Goal: Browse casually

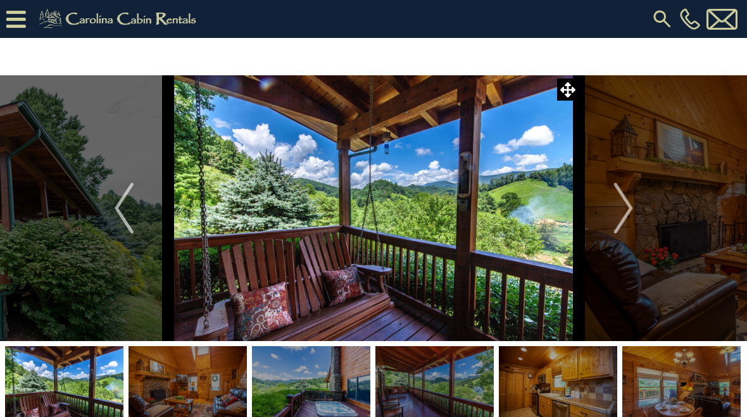
click at [629, 210] on img "Next" at bounding box center [623, 208] width 19 height 51
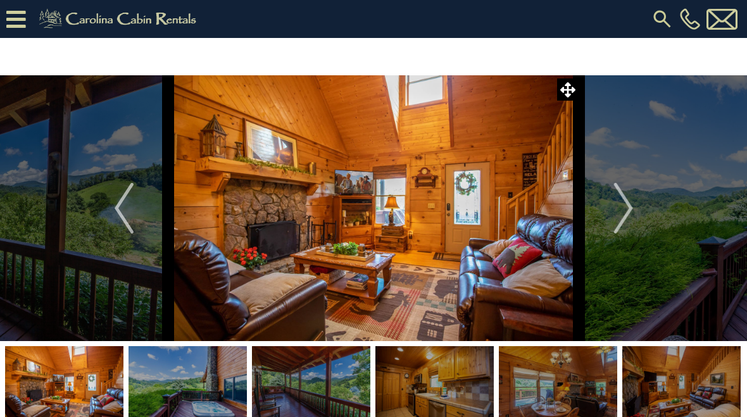
click at [622, 211] on img "Next" at bounding box center [623, 208] width 19 height 51
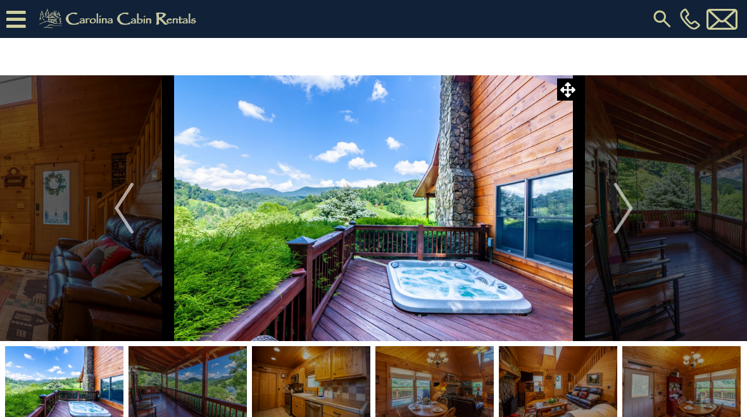
click at [622, 211] on img "Next" at bounding box center [623, 208] width 19 height 51
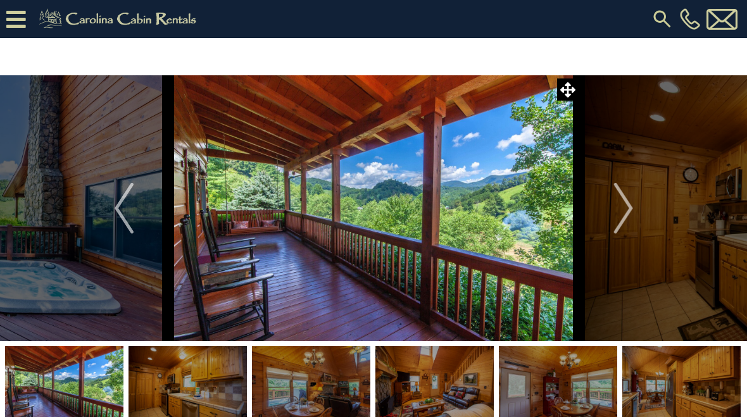
click at [619, 210] on img "Next" at bounding box center [623, 208] width 19 height 51
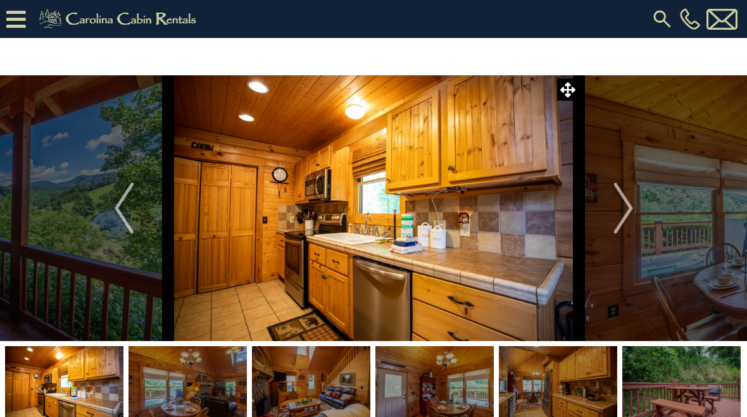
click at [626, 210] on img "Next" at bounding box center [623, 208] width 19 height 51
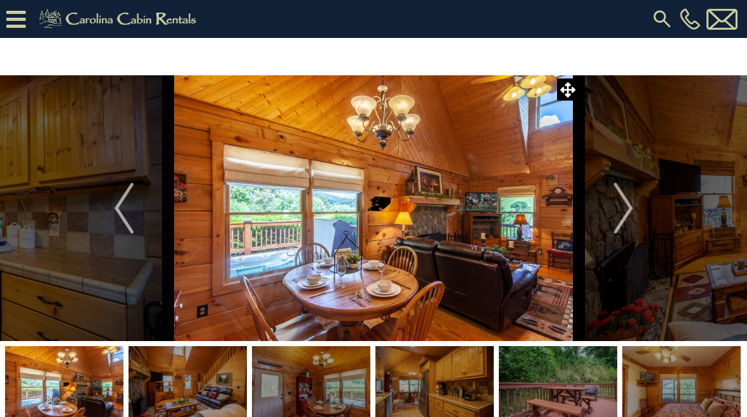
click at [617, 214] on img "Next" at bounding box center [623, 208] width 19 height 51
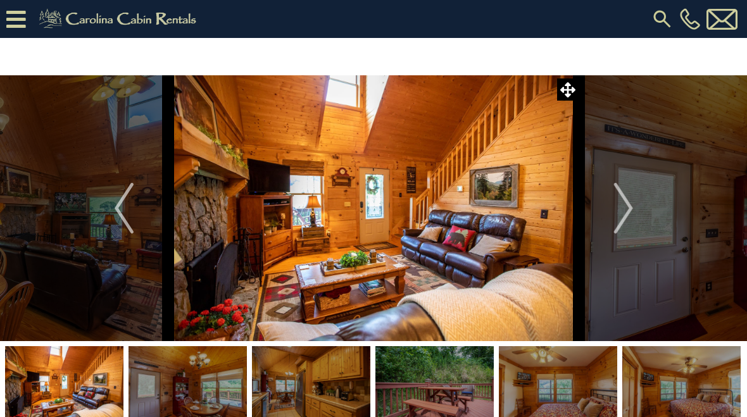
click at [616, 213] on img "Next" at bounding box center [623, 208] width 19 height 51
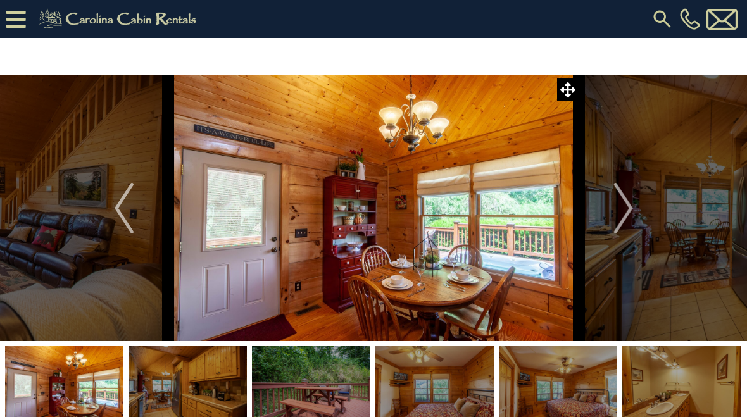
click at [619, 218] on img "Next" at bounding box center [623, 208] width 19 height 51
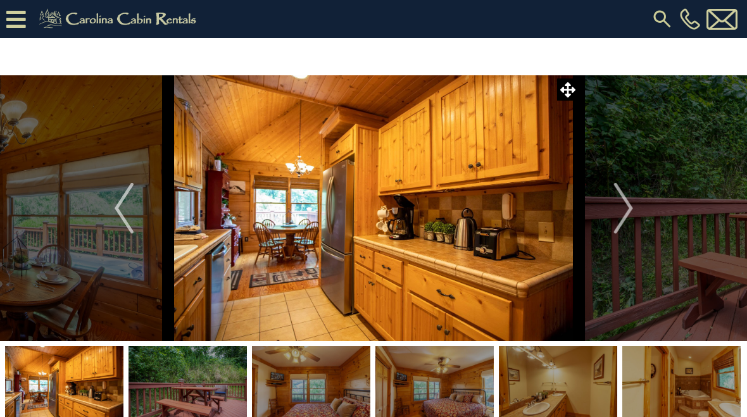
click at [622, 209] on img "Next" at bounding box center [623, 208] width 19 height 51
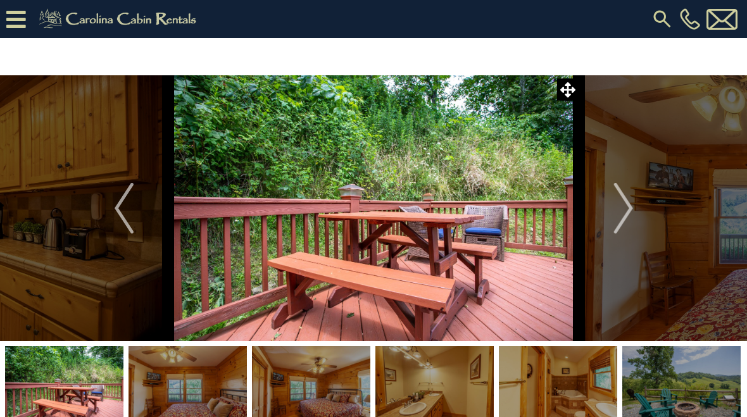
click at [617, 209] on img "Next" at bounding box center [623, 208] width 19 height 51
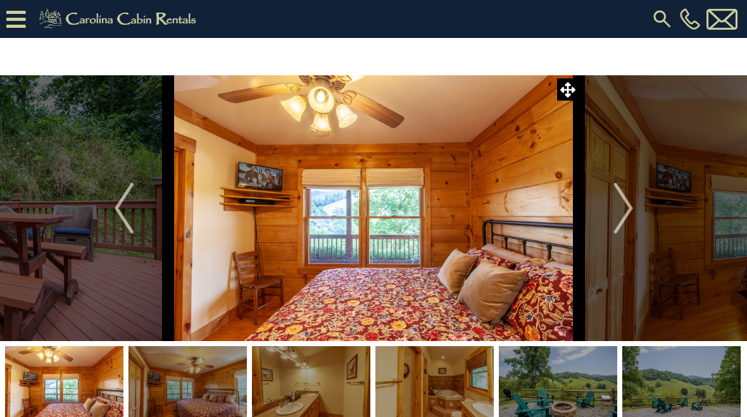
click at [619, 213] on img "Next" at bounding box center [623, 208] width 19 height 51
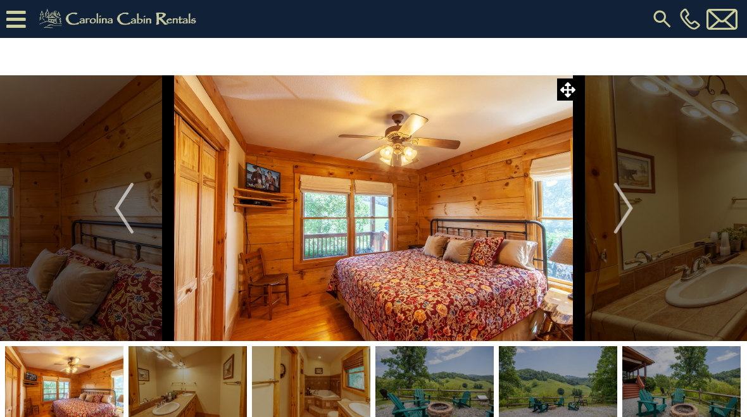
click at [626, 211] on img "Next" at bounding box center [623, 208] width 19 height 51
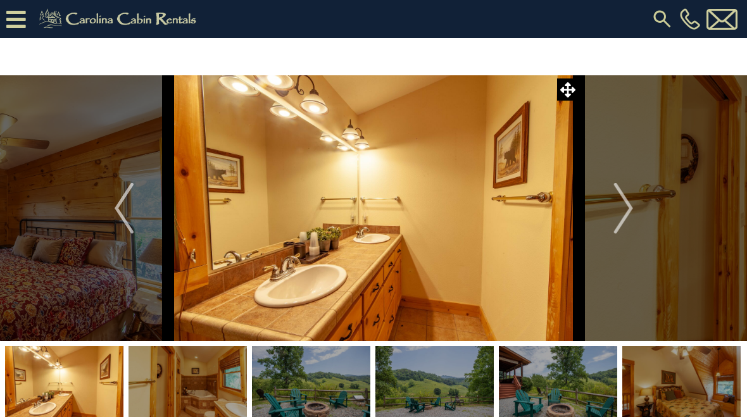
click at [621, 209] on img "Next" at bounding box center [623, 208] width 19 height 51
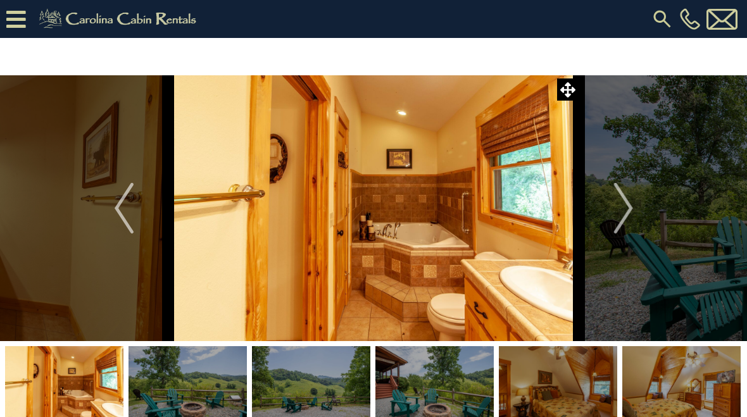
click at [615, 216] on img "Next" at bounding box center [623, 208] width 19 height 51
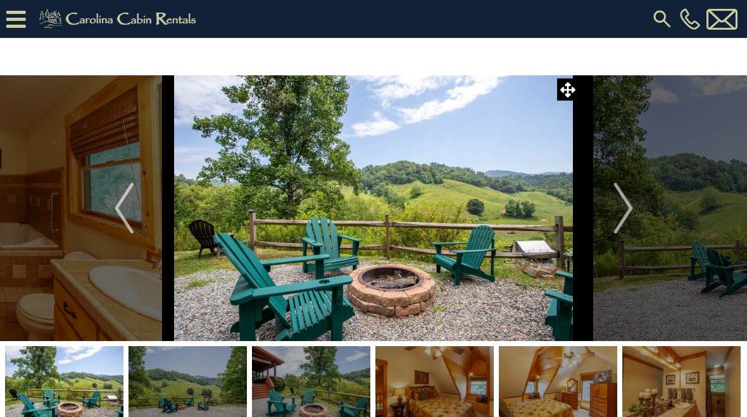
click at [616, 211] on img "Next" at bounding box center [623, 208] width 19 height 51
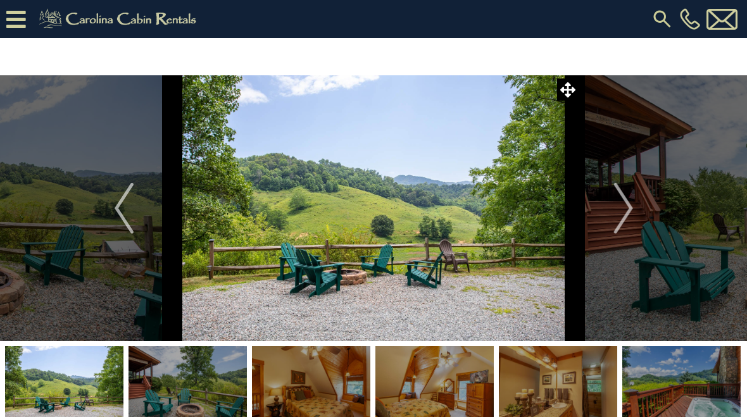
click at [622, 202] on img "Next" at bounding box center [623, 208] width 19 height 51
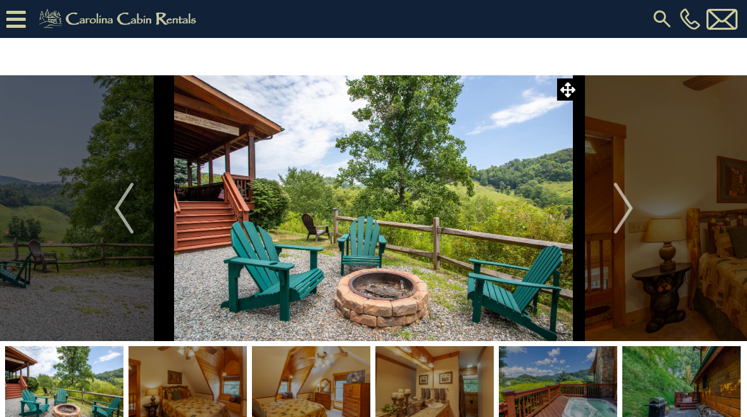
click at [621, 213] on img "Next" at bounding box center [623, 208] width 19 height 51
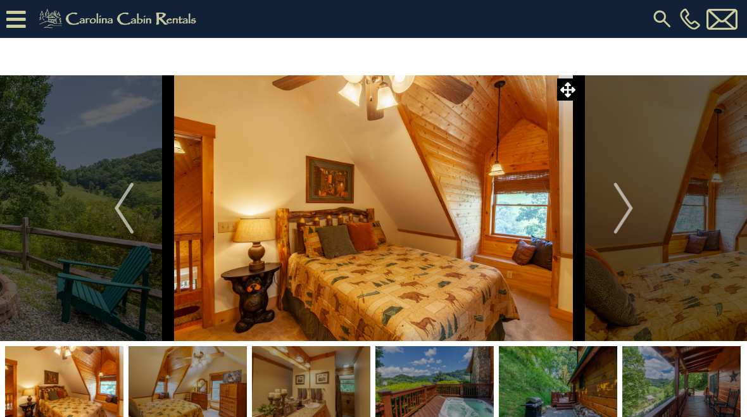
click at [611, 212] on button "Next" at bounding box center [623, 208] width 89 height 266
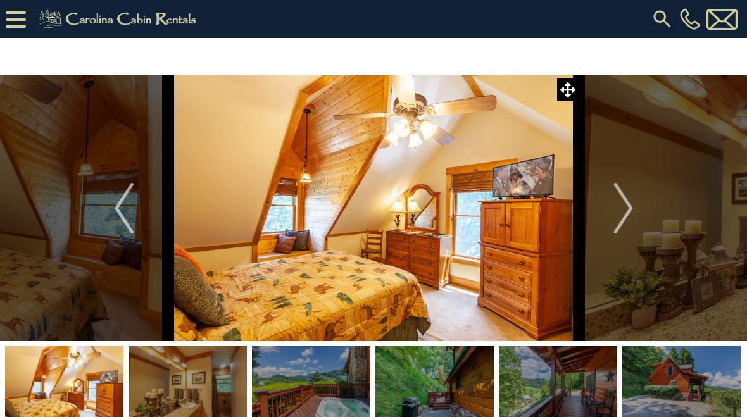
click at [610, 221] on button "Next" at bounding box center [623, 208] width 89 height 266
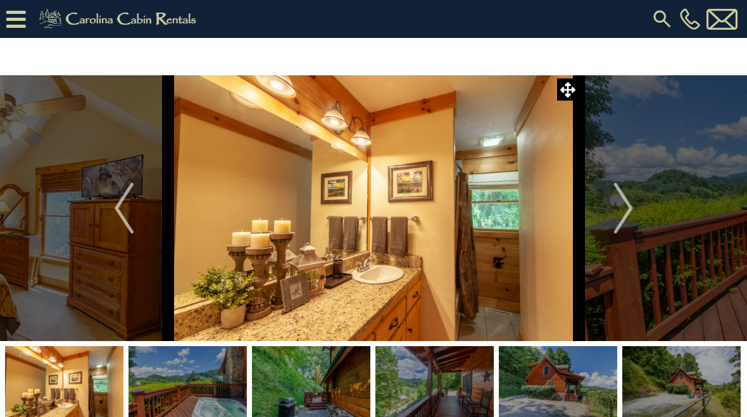
click at [620, 203] on img "Next" at bounding box center [623, 208] width 19 height 51
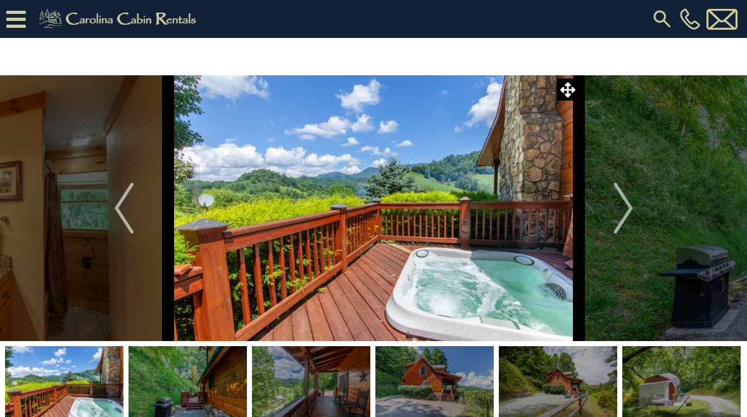
click at [628, 205] on img "Next" at bounding box center [623, 208] width 19 height 51
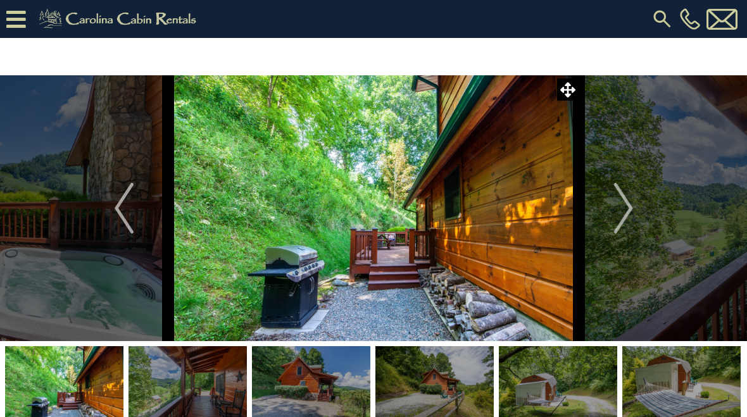
click at [626, 208] on img "Next" at bounding box center [623, 208] width 19 height 51
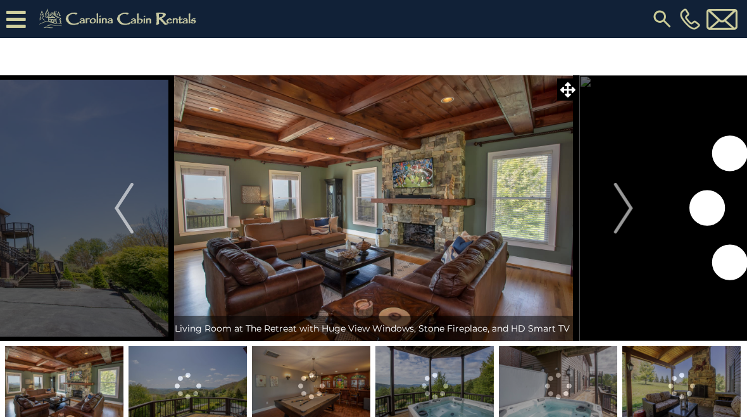
click at [622, 214] on img "Next" at bounding box center [623, 208] width 19 height 51
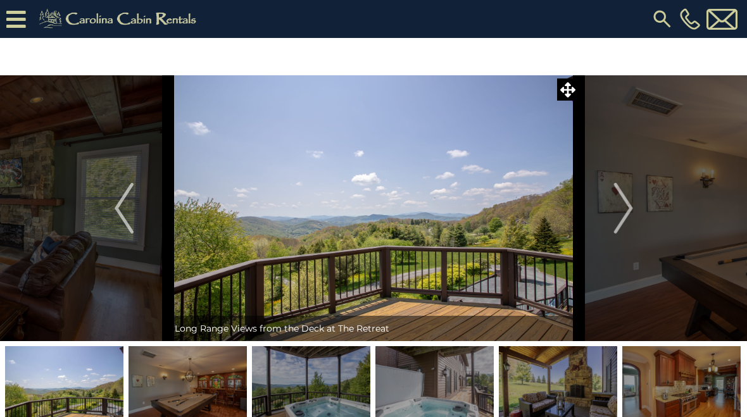
click at [621, 212] on img "Next" at bounding box center [623, 208] width 19 height 51
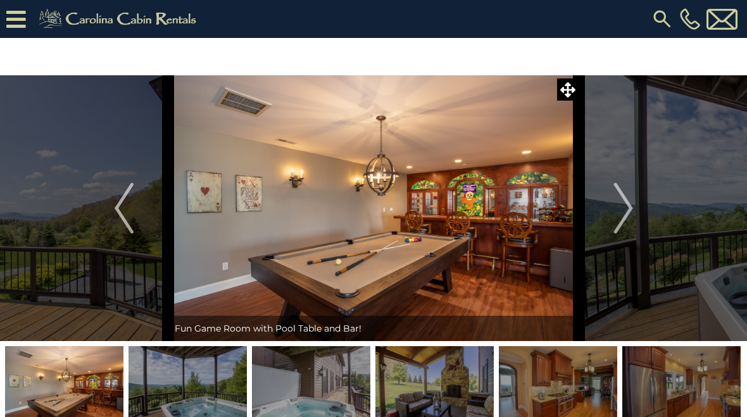
click at [625, 220] on img "Next" at bounding box center [623, 208] width 19 height 51
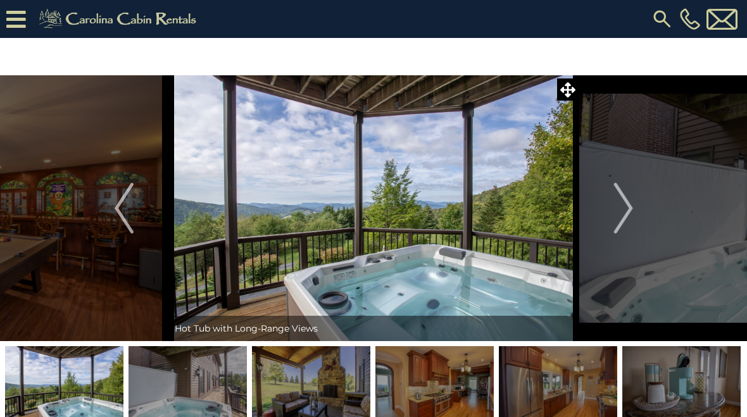
click at [625, 210] on img "Next" at bounding box center [623, 208] width 19 height 51
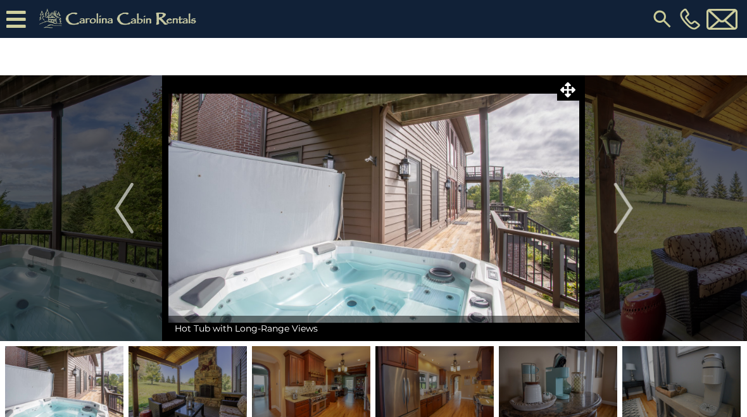
click at [630, 212] on img "Next" at bounding box center [623, 208] width 19 height 51
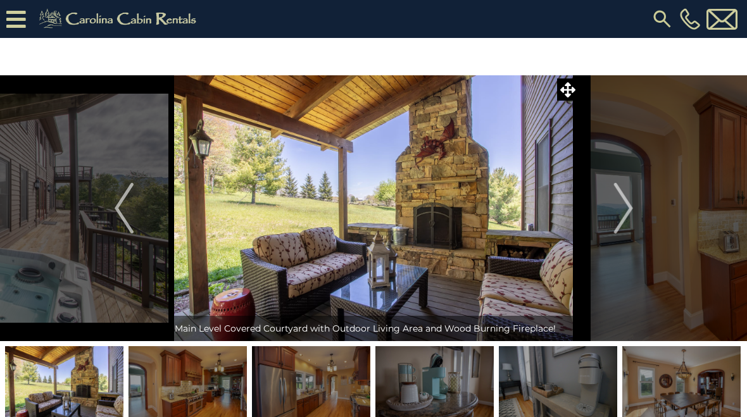
click at [629, 212] on img "Next" at bounding box center [623, 208] width 19 height 51
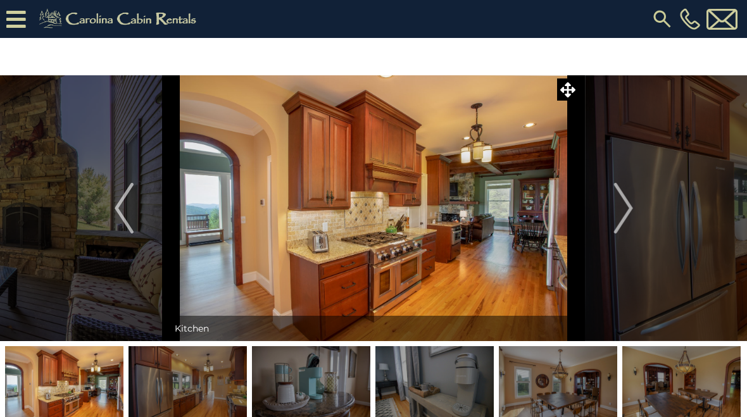
click at [624, 212] on img "Next" at bounding box center [623, 208] width 19 height 51
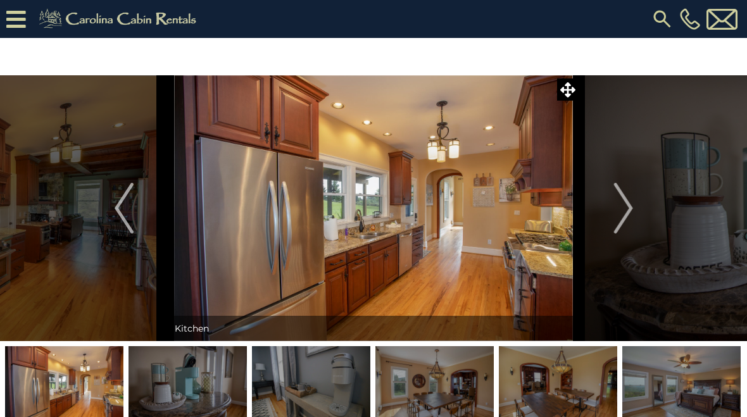
click at [630, 212] on img "Next" at bounding box center [623, 208] width 19 height 51
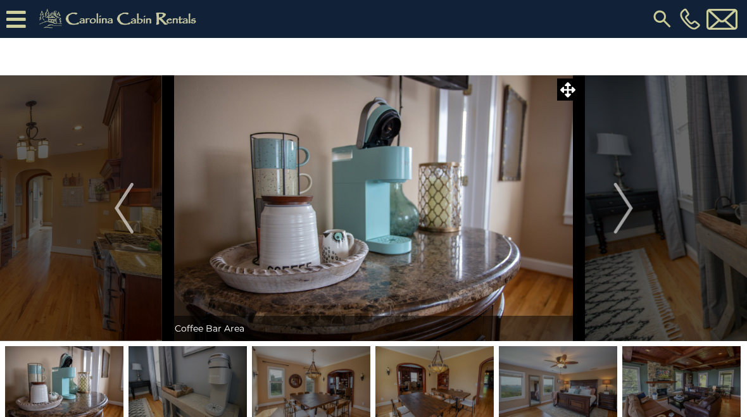
click at [626, 213] on img "Next" at bounding box center [623, 208] width 19 height 51
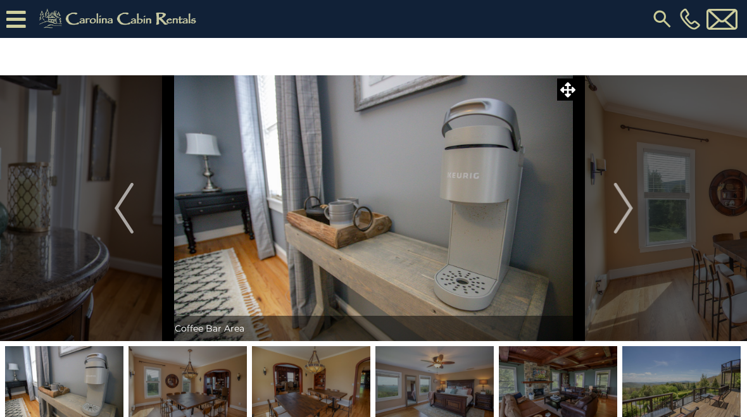
click at [628, 211] on img "Next" at bounding box center [623, 208] width 19 height 51
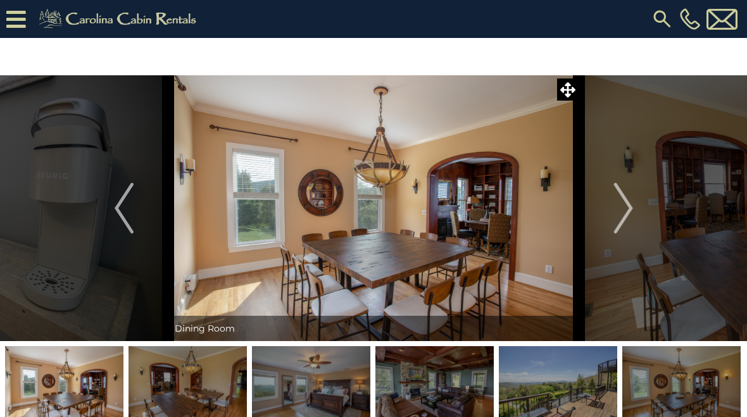
click at [628, 215] on img "Next" at bounding box center [623, 208] width 19 height 51
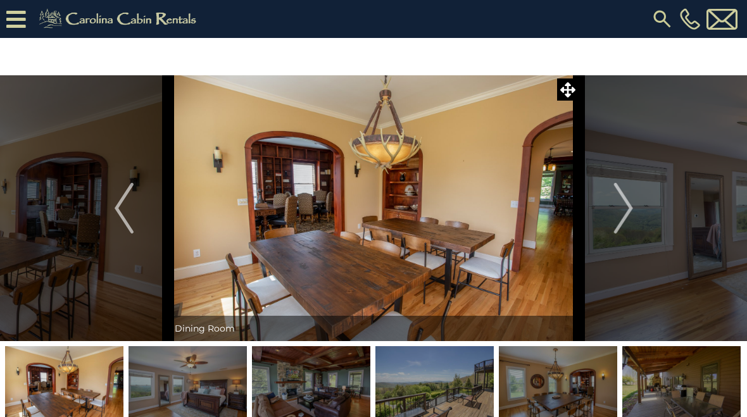
click at [626, 213] on img "Next" at bounding box center [623, 208] width 19 height 51
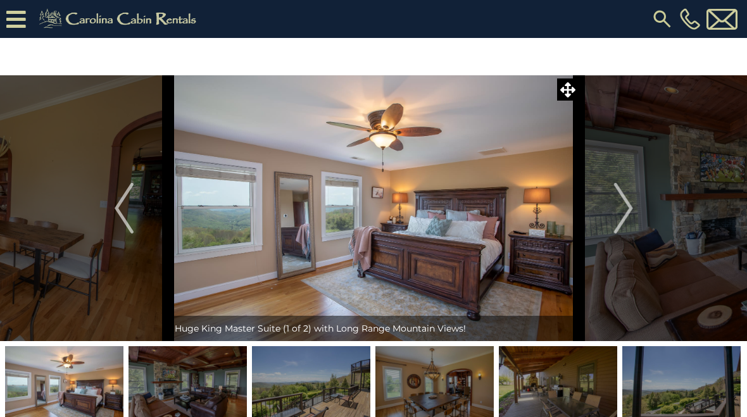
click at [623, 211] on img "Next" at bounding box center [623, 208] width 19 height 51
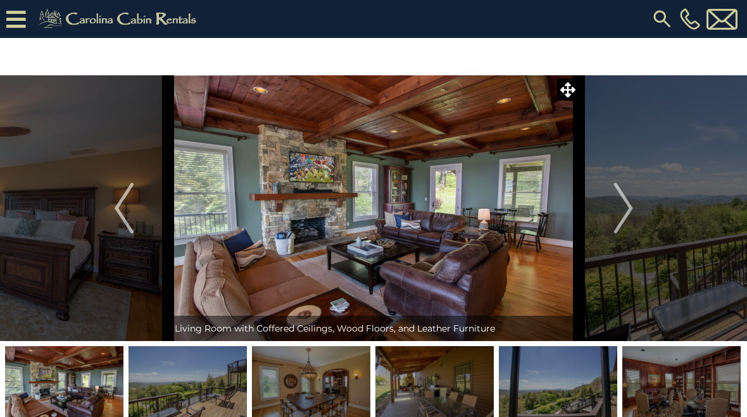
click at [629, 212] on img "Next" at bounding box center [623, 208] width 19 height 51
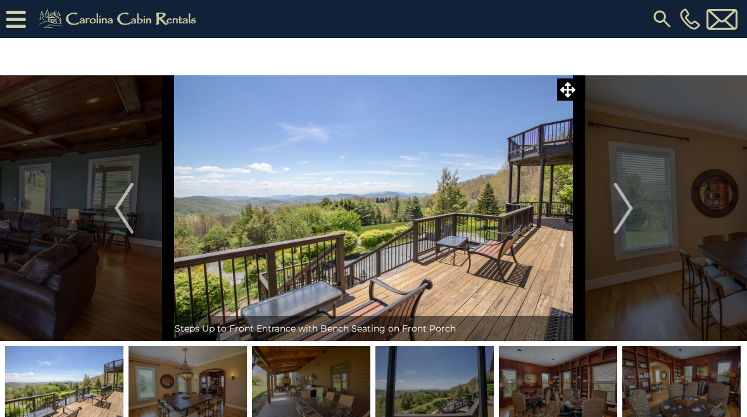
click at [628, 212] on img "Next" at bounding box center [623, 208] width 19 height 51
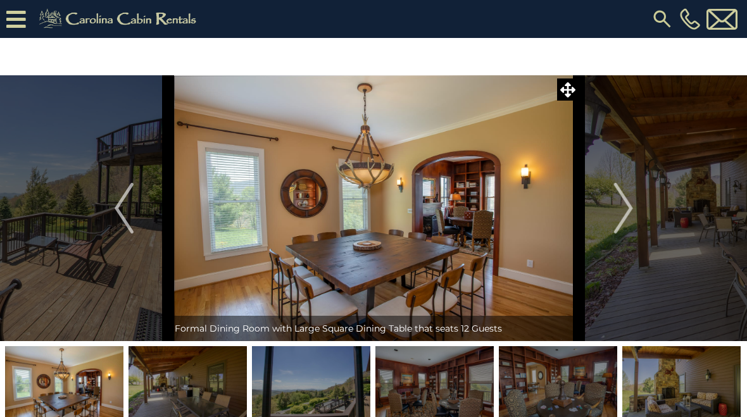
click at [631, 209] on img "Next" at bounding box center [623, 208] width 19 height 51
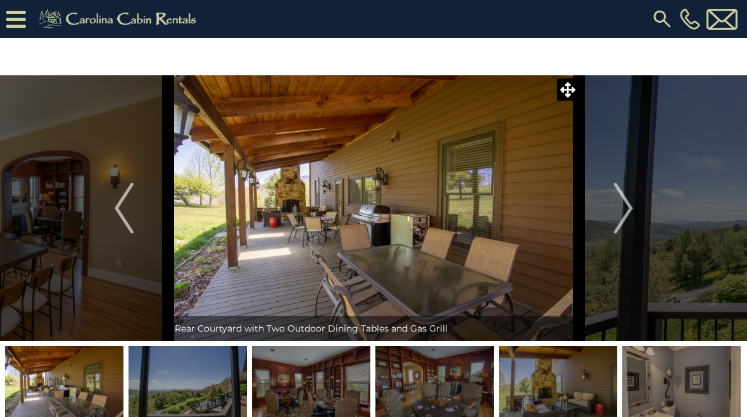
click at [626, 215] on img "Next" at bounding box center [623, 208] width 19 height 51
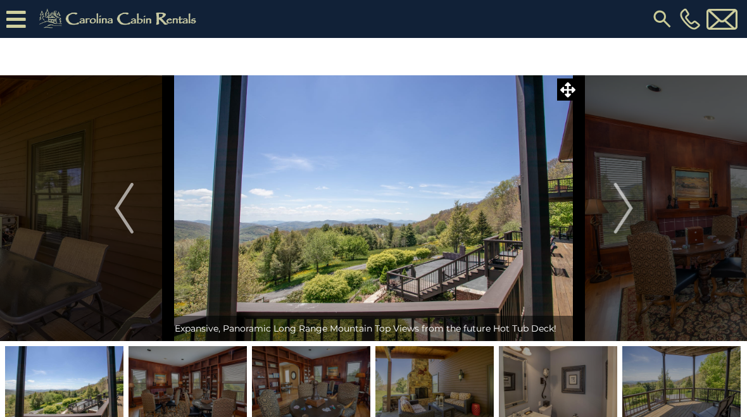
click at [627, 215] on img "Next" at bounding box center [623, 208] width 19 height 51
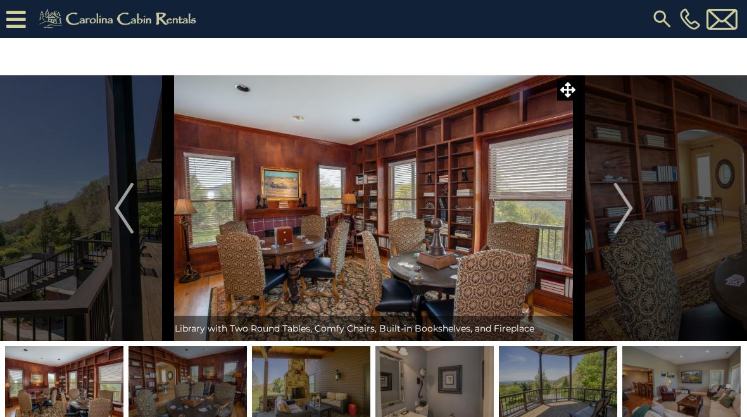
click at [624, 209] on img "Next" at bounding box center [623, 208] width 19 height 51
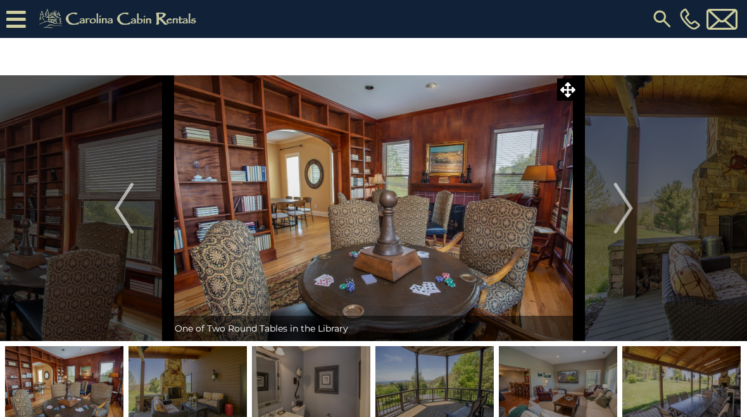
click at [623, 210] on img "Next" at bounding box center [623, 208] width 19 height 51
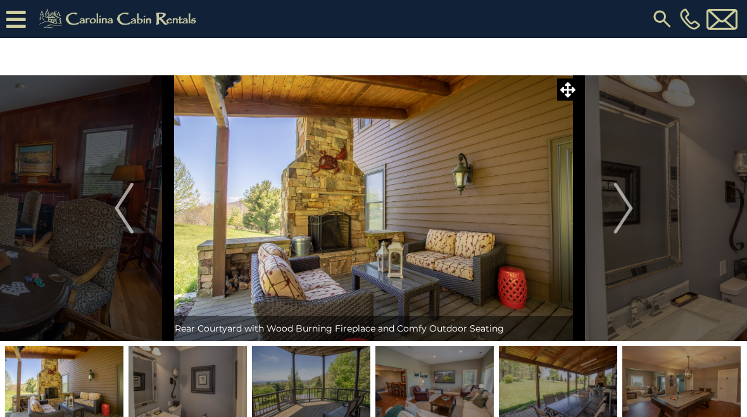
click at [634, 209] on button "Next" at bounding box center [623, 208] width 89 height 266
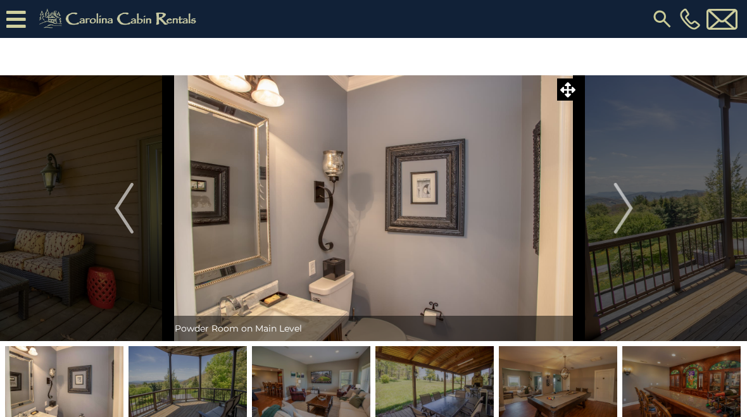
click at [628, 211] on img "Next" at bounding box center [623, 208] width 19 height 51
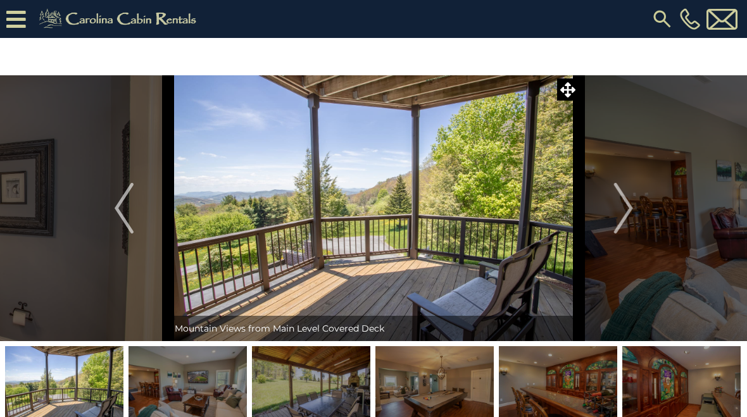
click at [628, 215] on img "Next" at bounding box center [623, 208] width 19 height 51
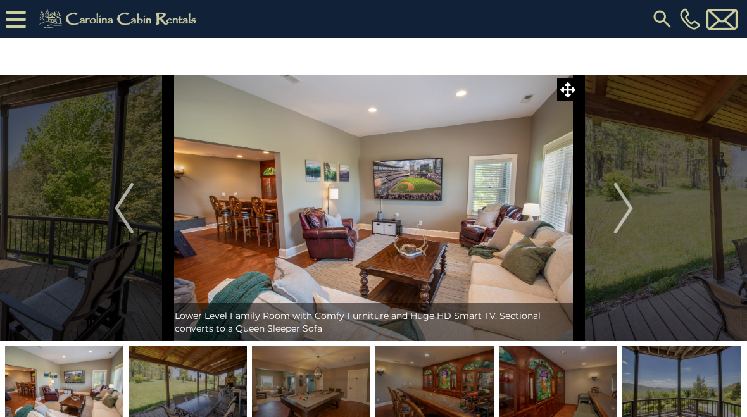
click at [625, 210] on img "Next" at bounding box center [623, 208] width 19 height 51
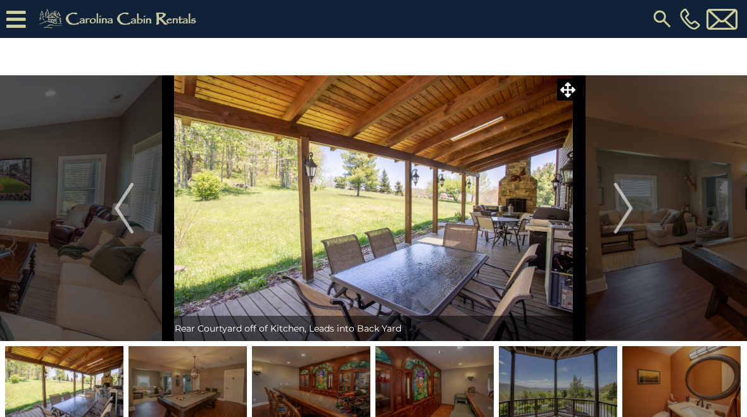
click at [626, 213] on img "Next" at bounding box center [623, 208] width 19 height 51
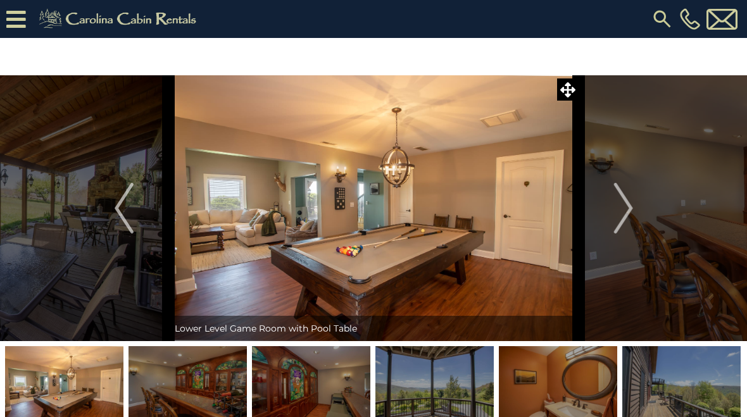
click at [631, 210] on img "Next" at bounding box center [623, 208] width 19 height 51
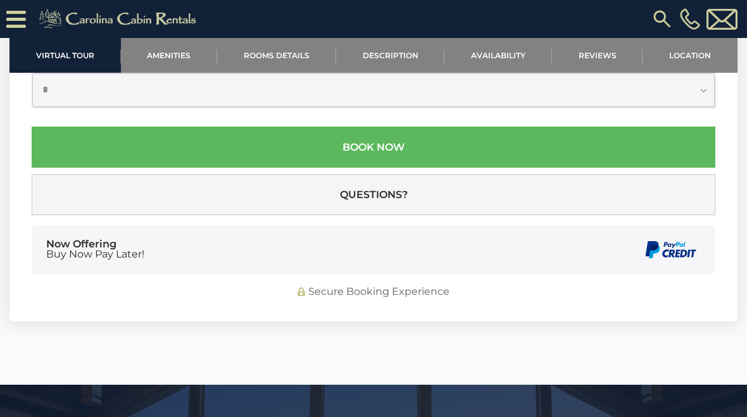
scroll to position [4654, 0]
